Goal: Communication & Community: Answer question/provide support

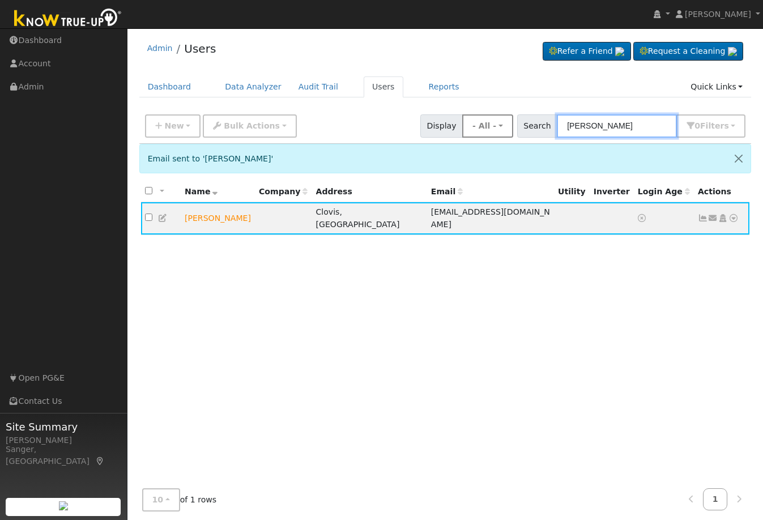
drag, startPoint x: 644, startPoint y: 126, endPoint x: 505, endPoint y: 137, distance: 138.7
click at [505, 137] on div "New Add User Quick Add Quick Connect Quick Convert Lead Bulk Actions Send Email…" at bounding box center [445, 123] width 605 height 27
paste input "[PERSON_NAME]-"
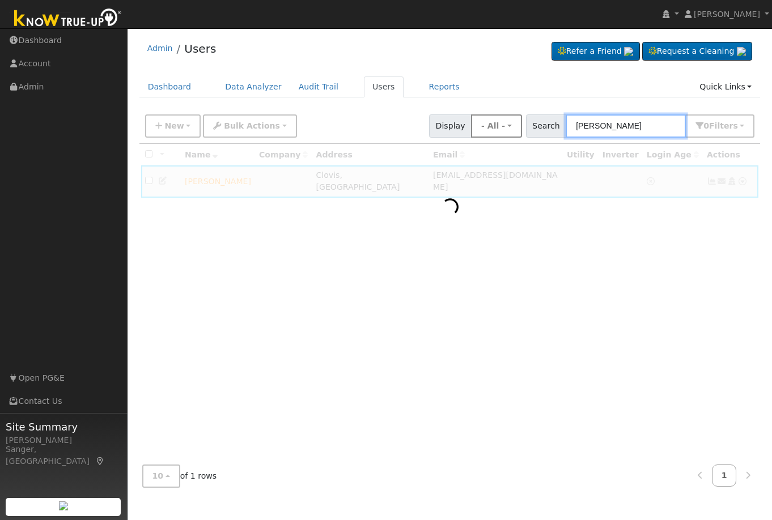
type input "[PERSON_NAME]"
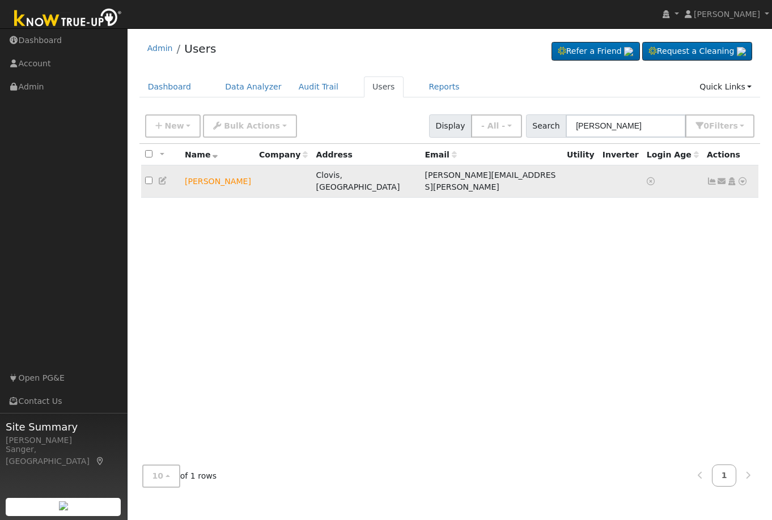
click at [719, 177] on icon at bounding box center [722, 181] width 10 height 8
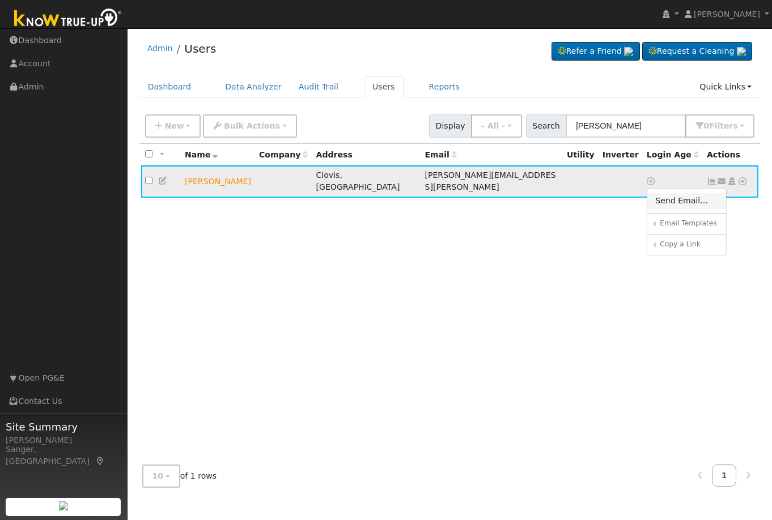
click at [684, 197] on link "Send Email..." at bounding box center [686, 201] width 79 height 16
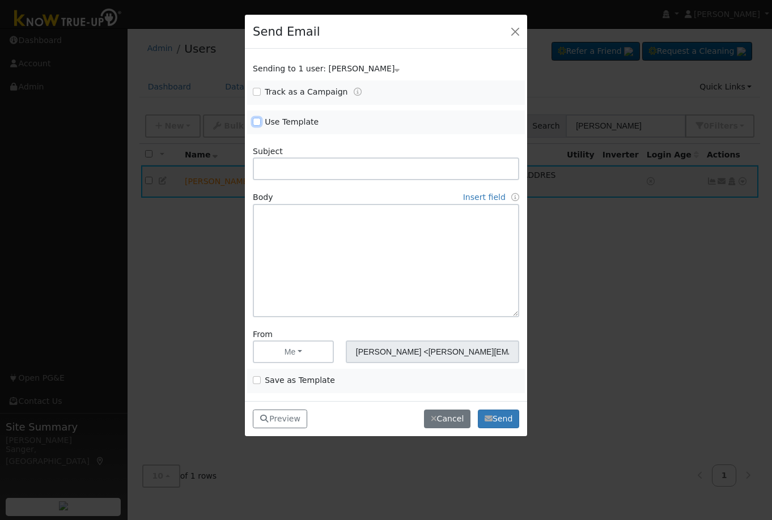
click at [258, 121] on input "Use Template" at bounding box center [257, 122] width 8 height 8
checkbox input "true"
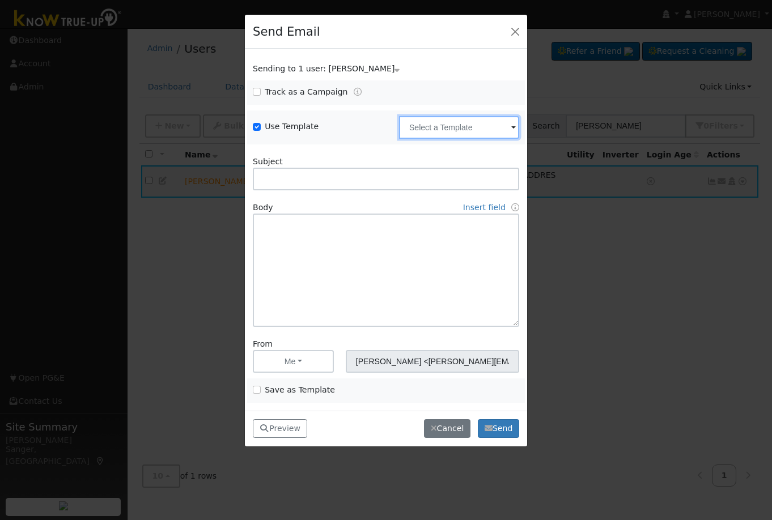
click at [410, 122] on input "text" at bounding box center [459, 127] width 120 height 23
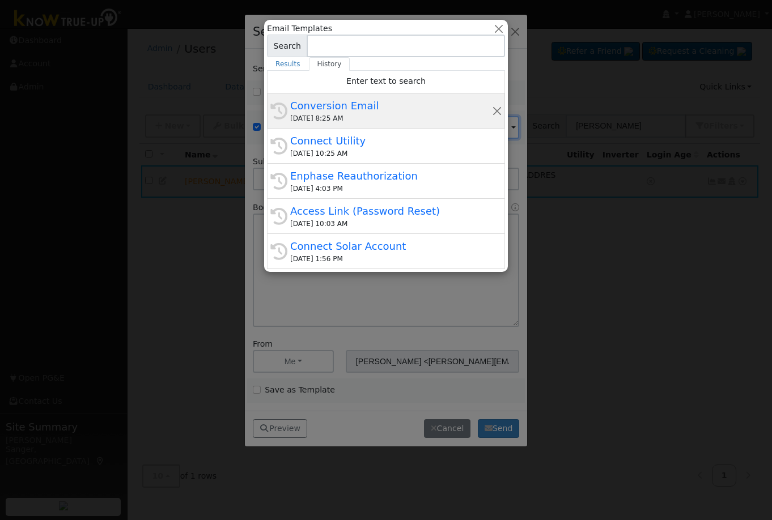
click at [341, 112] on div "Conversion Email" at bounding box center [391, 105] width 202 height 15
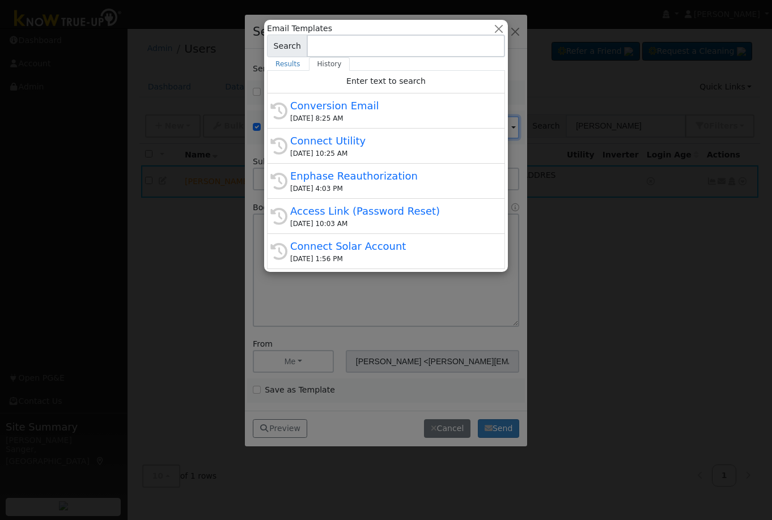
type input "Conversion Email"
type input "Connect Your Utility Account"
type textarea "Dear {user_fname}, The first step is to connect your electric utility account. …"
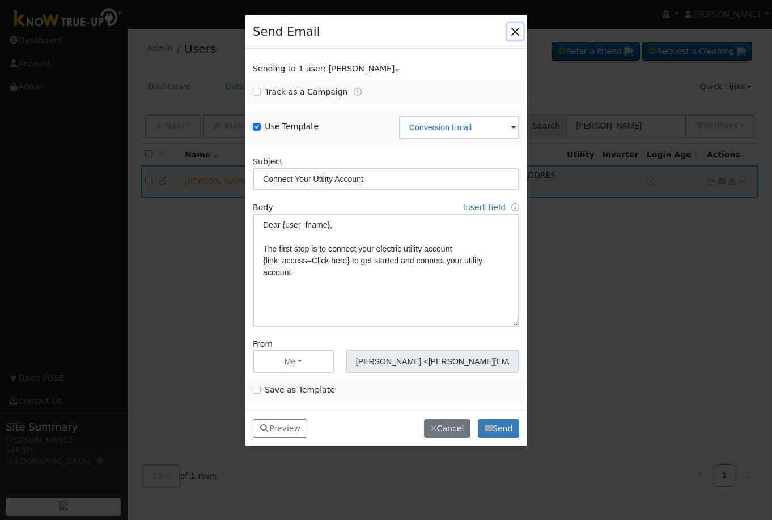
click at [518, 33] on button "button" at bounding box center [515, 31] width 16 height 16
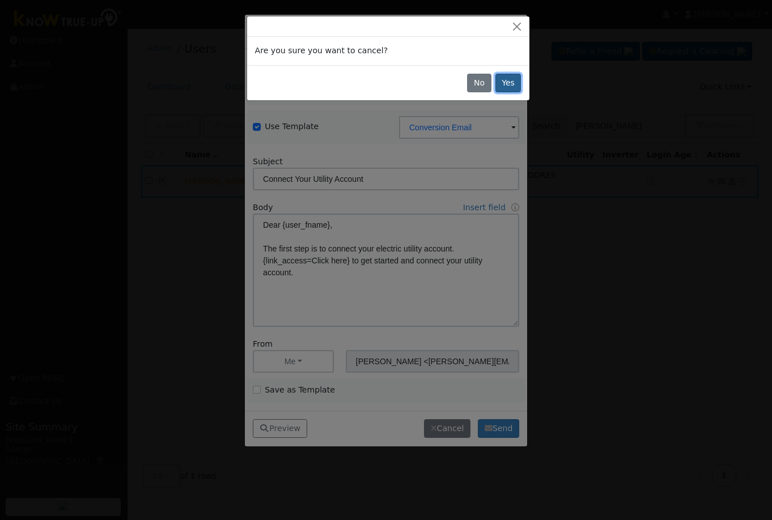
click at [500, 84] on button "Yes" at bounding box center [508, 83] width 26 height 19
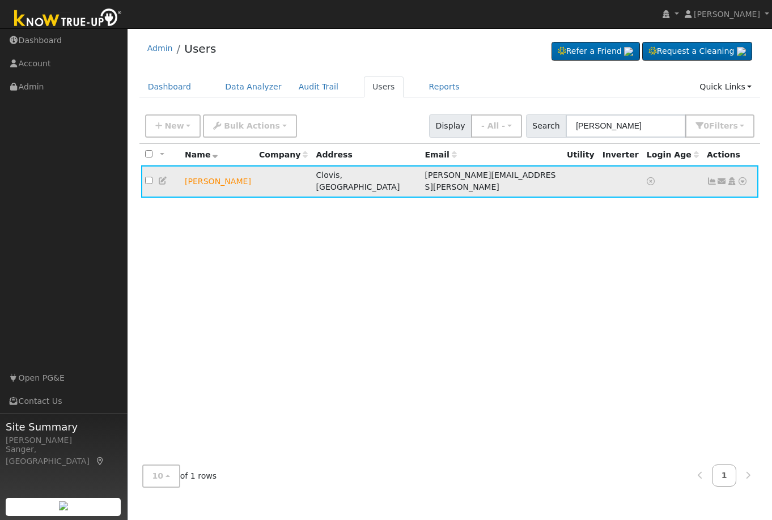
click at [164, 177] on icon at bounding box center [163, 181] width 10 height 8
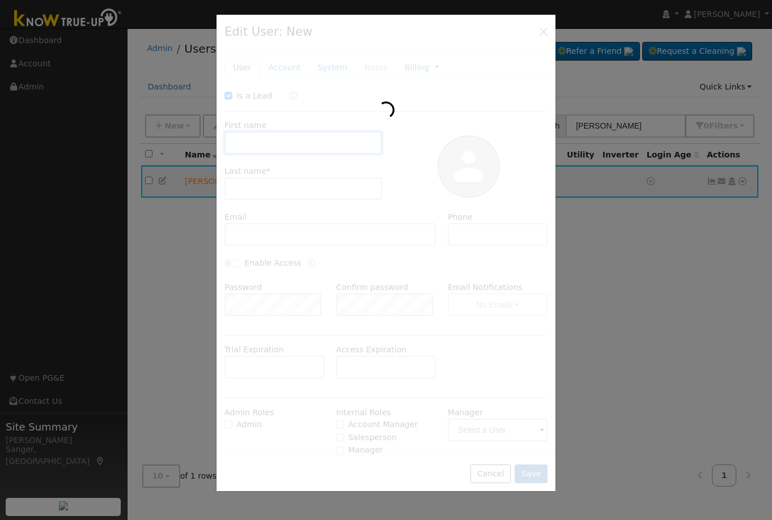
checkbox input "true"
type input "[PERSON_NAME]"
type input "[PERSON_NAME][EMAIL_ADDRESS][PERSON_NAME]"
type input "[PHONE_NUMBER]"
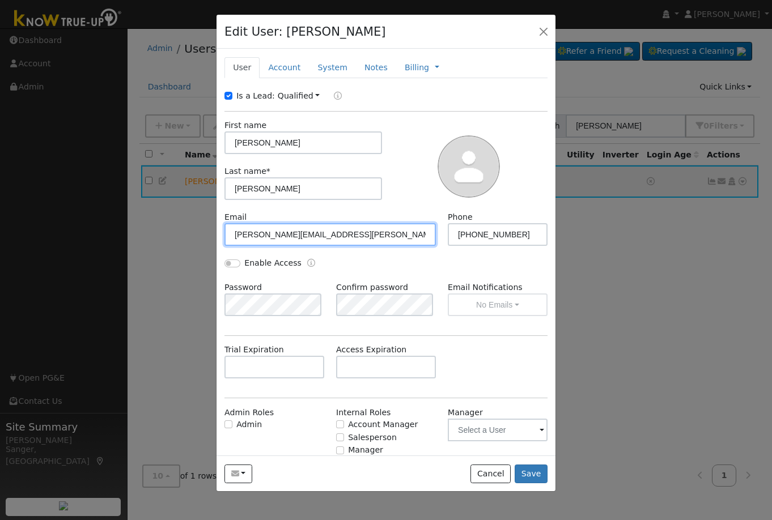
drag, startPoint x: 308, startPoint y: 236, endPoint x: 315, endPoint y: 246, distance: 12.7
click at [310, 237] on input "[PERSON_NAME][EMAIL_ADDRESS][PERSON_NAME]" at bounding box center [329, 234] width 211 height 23
type input "[PERSON_NAME][EMAIL_ADDRESS][PERSON_NAME][DOMAIN_NAME]"
drag, startPoint x: 328, startPoint y: 236, endPoint x: 172, endPoint y: 239, distance: 155.8
click at [0, 0] on div "Edit User: [PERSON_NAME] Default Account Default Account [STREET_ADDRESS][PERSO…" at bounding box center [0, 0] width 0 height 0
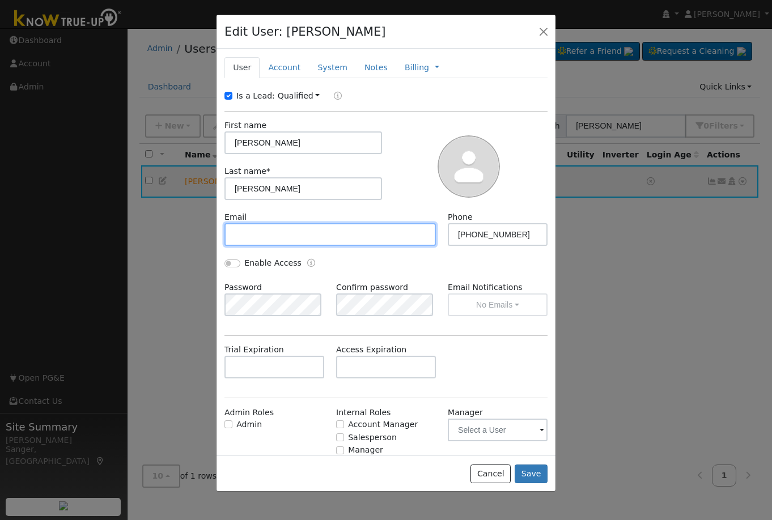
paste input "[PERSON_NAME][EMAIL_ADDRESS][PERSON_NAME][DOMAIN_NAME]"
type input "[PERSON_NAME][EMAIL_ADDRESS][PERSON_NAME][DOMAIN_NAME]"
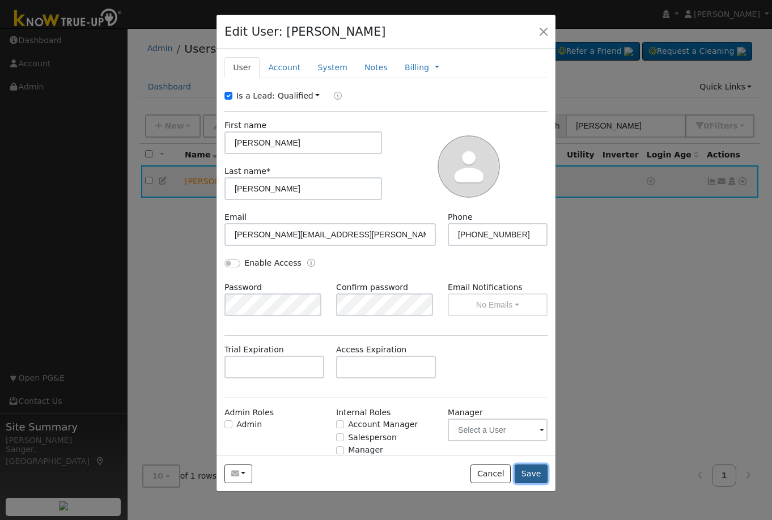
click at [534, 477] on button "Save" at bounding box center [530, 474] width 33 height 19
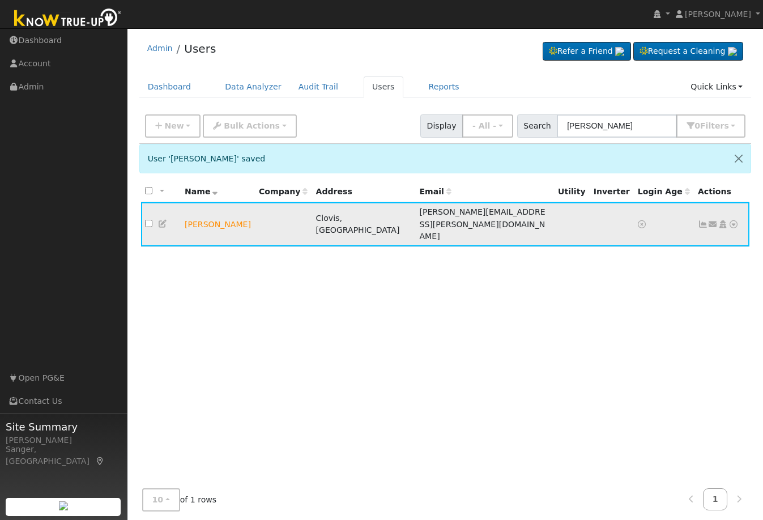
click at [715, 220] on icon at bounding box center [713, 224] width 10 height 8
click at [680, 238] on link "Send Email..." at bounding box center [678, 244] width 79 height 16
checkbox input "false"
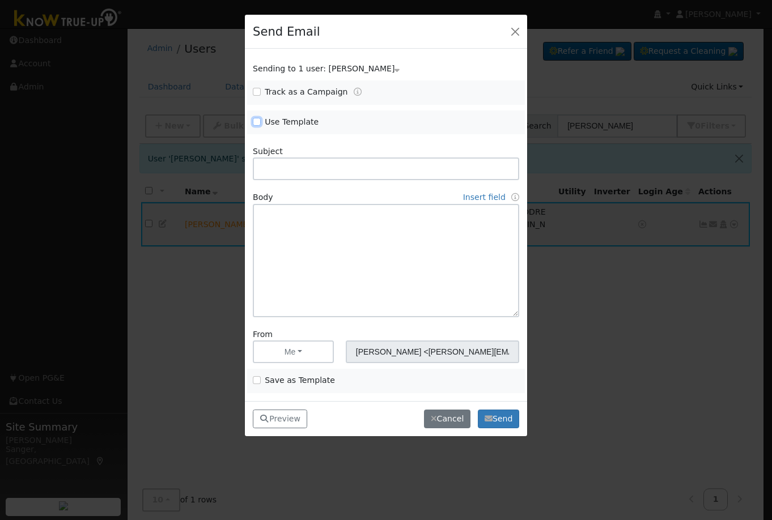
click at [257, 118] on input "Use Template" at bounding box center [257, 122] width 8 height 8
checkbox input "true"
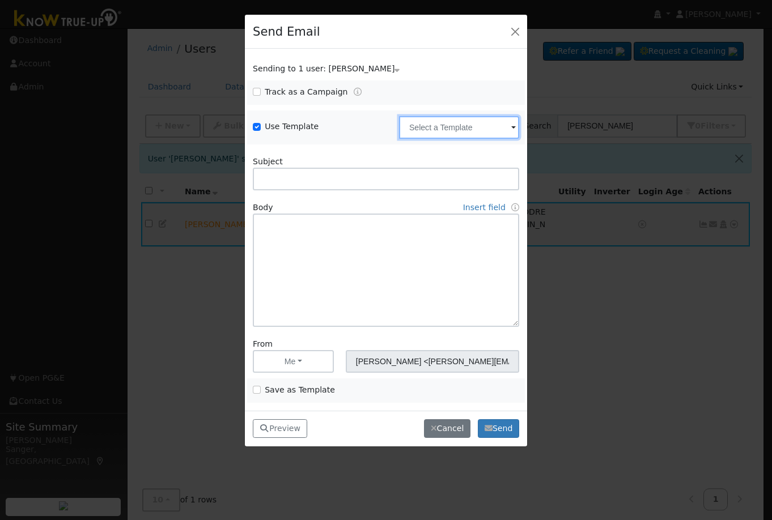
click at [427, 130] on input "text" at bounding box center [459, 127] width 120 height 23
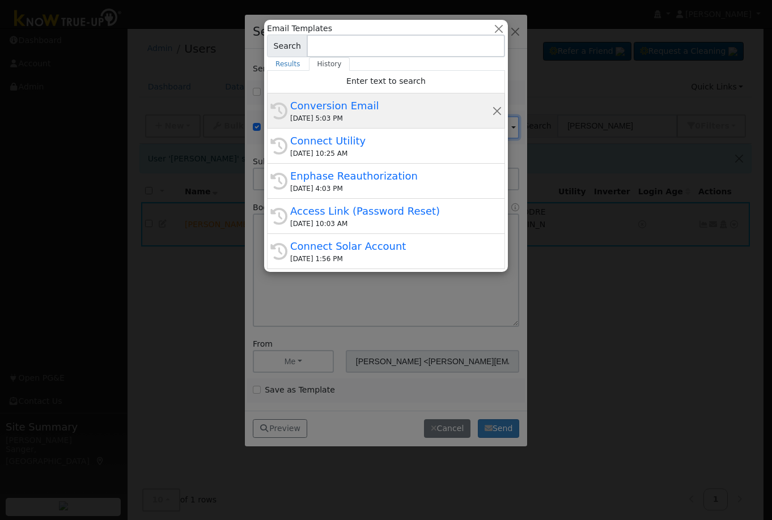
click at [369, 113] on div "Conversion Email" at bounding box center [391, 105] width 202 height 15
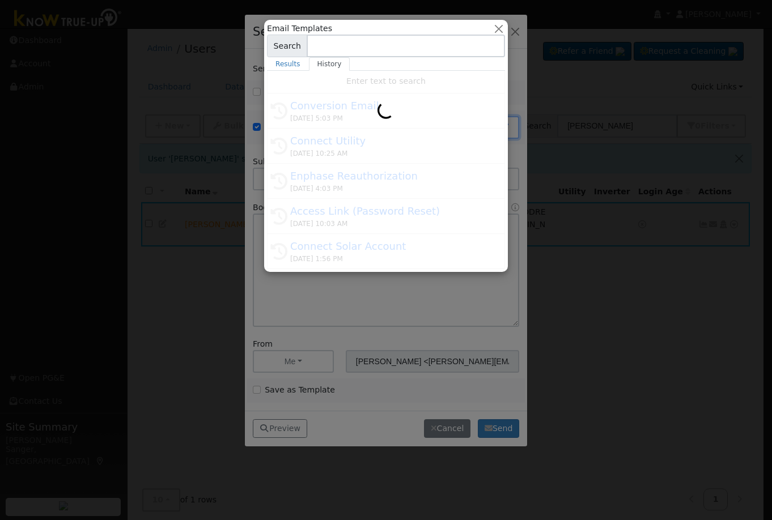
type input "Conversion Email"
type input "Connect Your Utility Account"
type textarea "Dear {user_fname}, The first step is to connect your electric utility account. …"
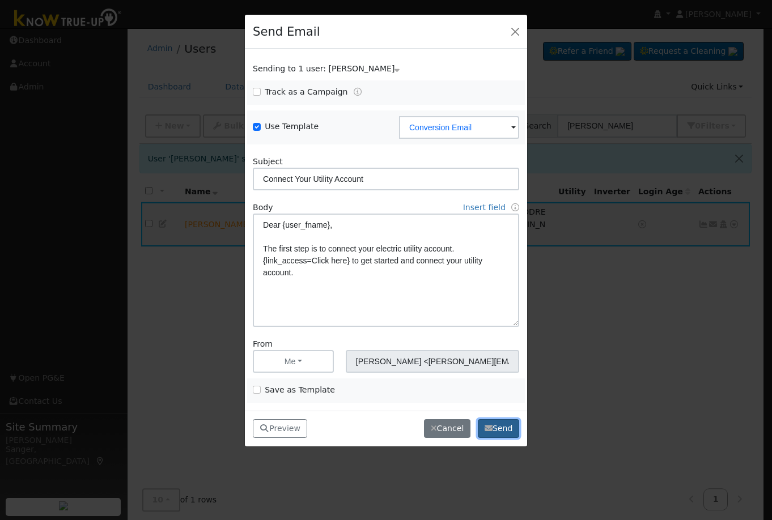
click at [500, 431] on button "Send" at bounding box center [498, 428] width 41 height 19
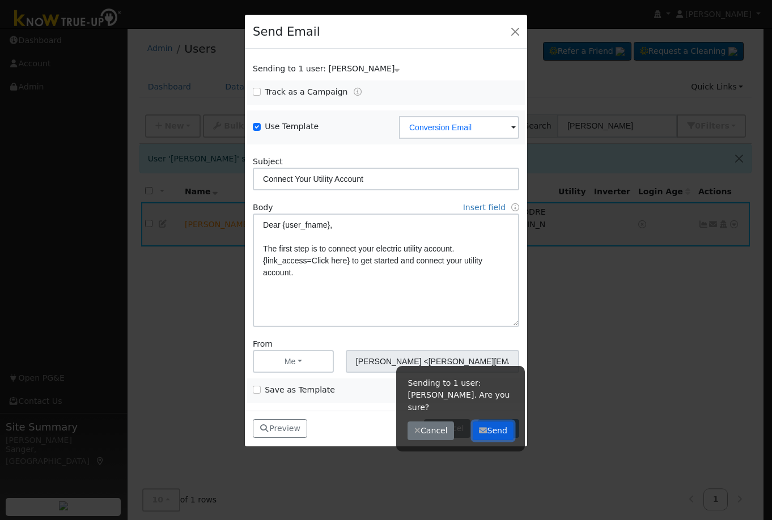
click at [497, 427] on button "Send" at bounding box center [493, 431] width 41 height 19
